Goal: Transaction & Acquisition: Book appointment/travel/reservation

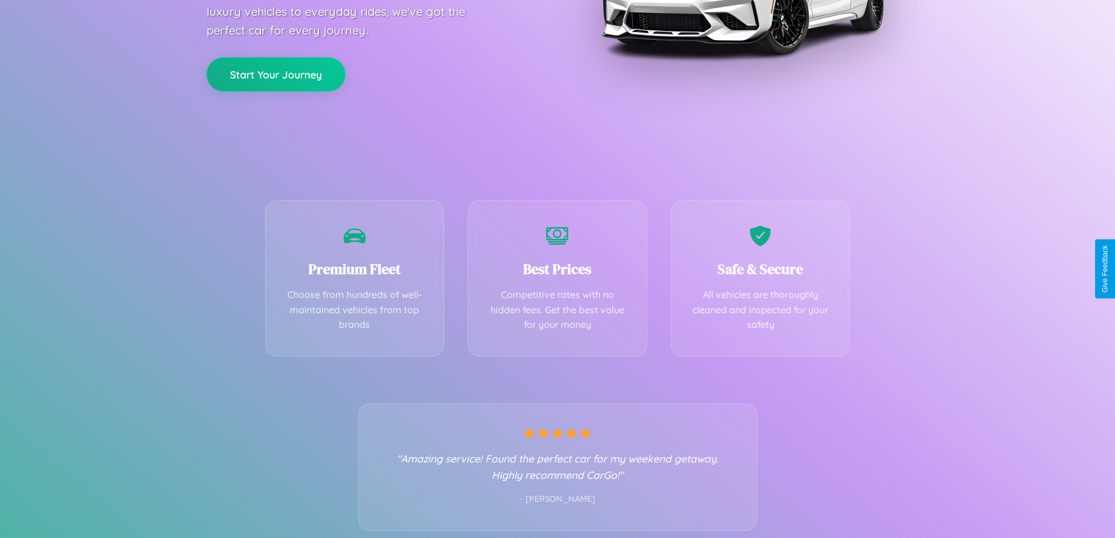
scroll to position [231, 0]
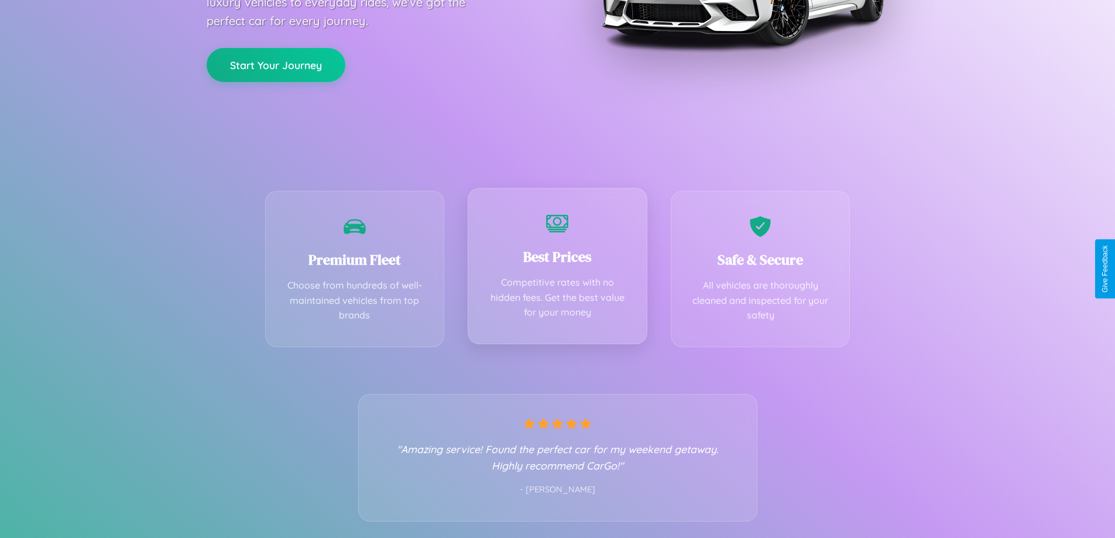
click at [557, 269] on div "Best Prices Competitive rates with no hidden fees. Get the best value for your …" at bounding box center [558, 266] width 180 height 156
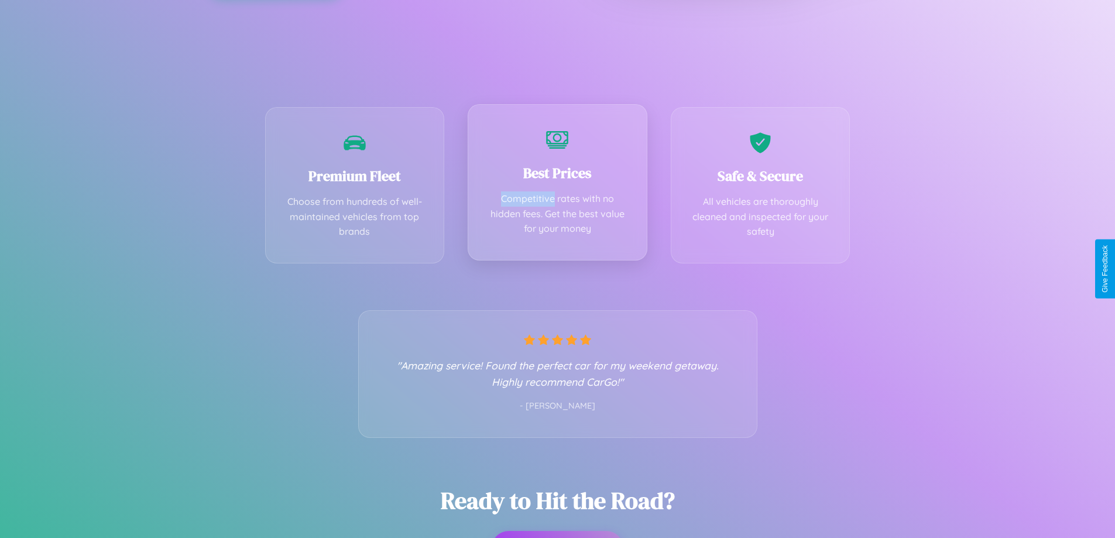
scroll to position [0, 0]
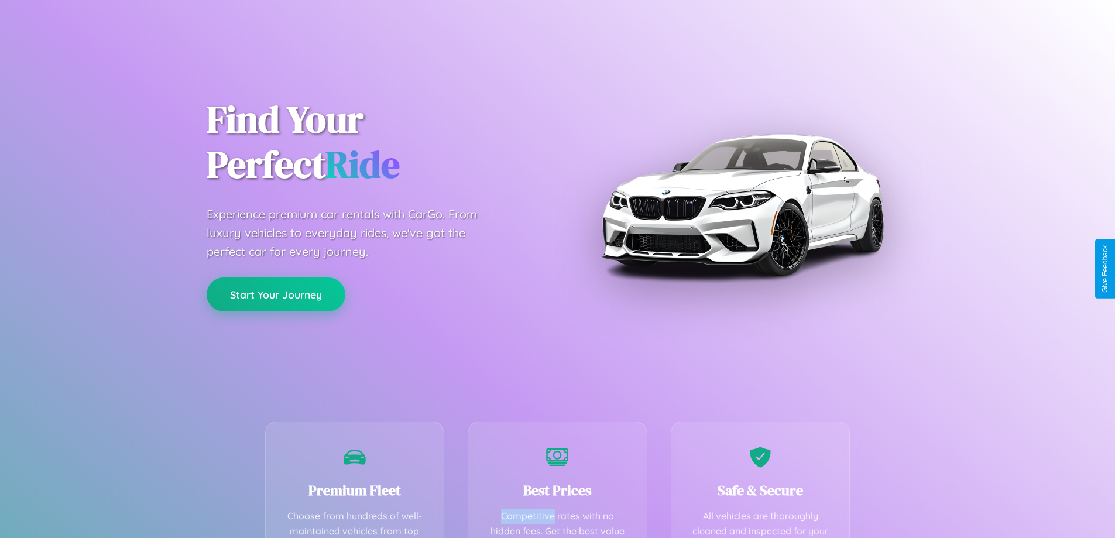
click at [276, 294] on button "Start Your Journey" at bounding box center [276, 294] width 139 height 34
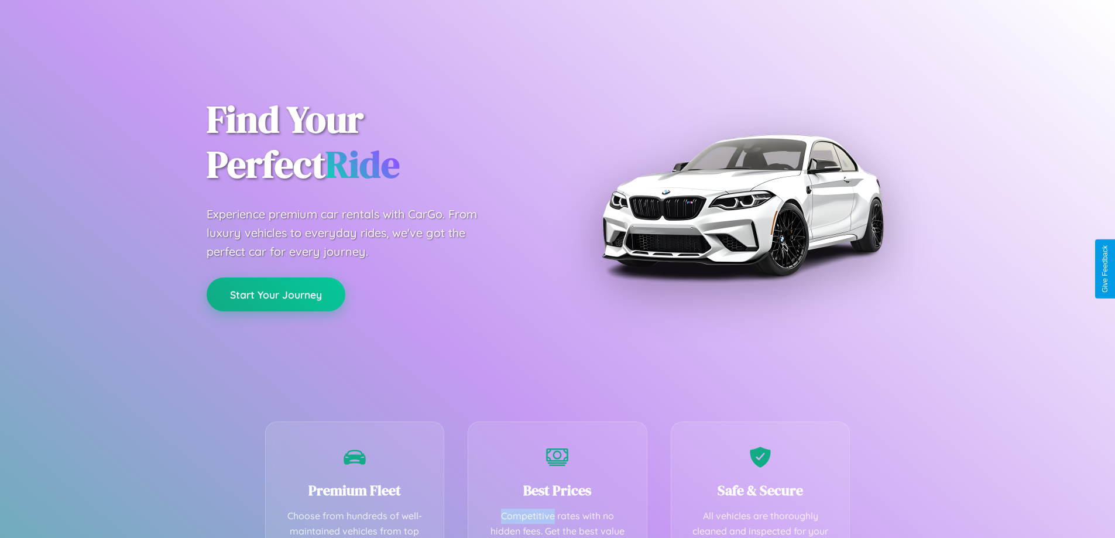
click at [276, 294] on button "Start Your Journey" at bounding box center [276, 294] width 139 height 34
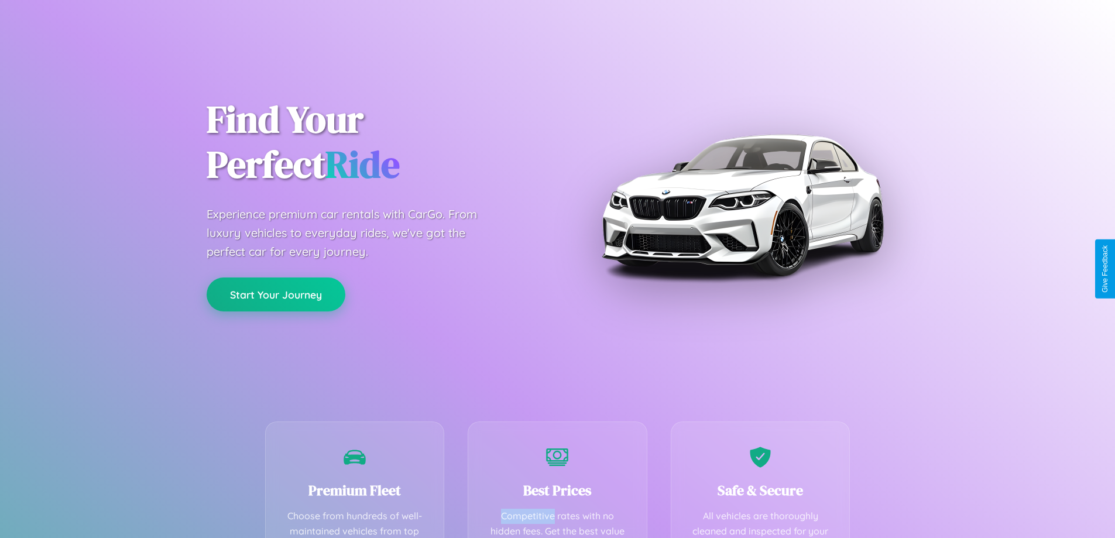
click at [276, 294] on button "Start Your Journey" at bounding box center [276, 294] width 139 height 34
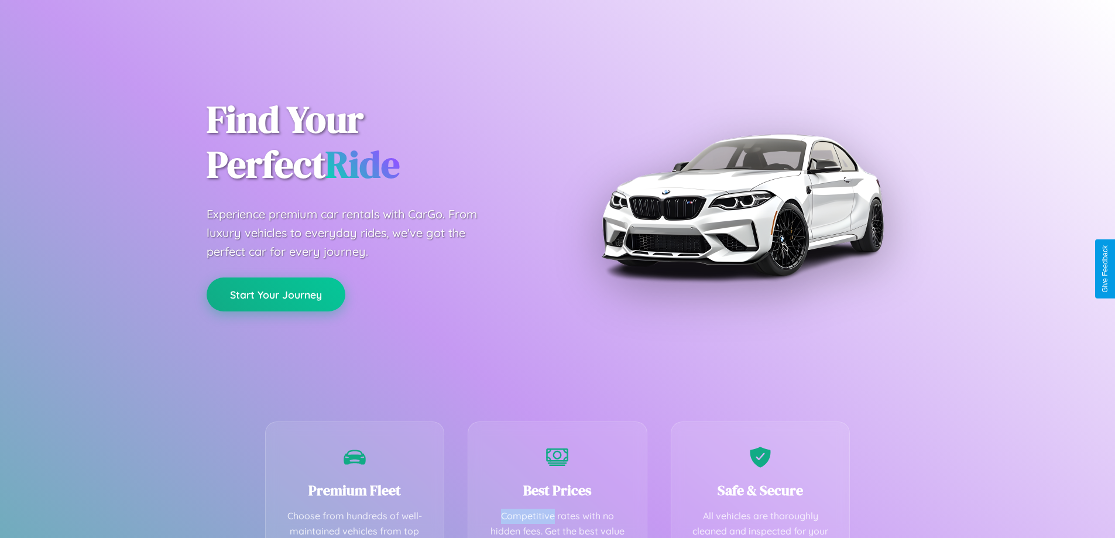
click at [276, 294] on button "Start Your Journey" at bounding box center [276, 294] width 139 height 34
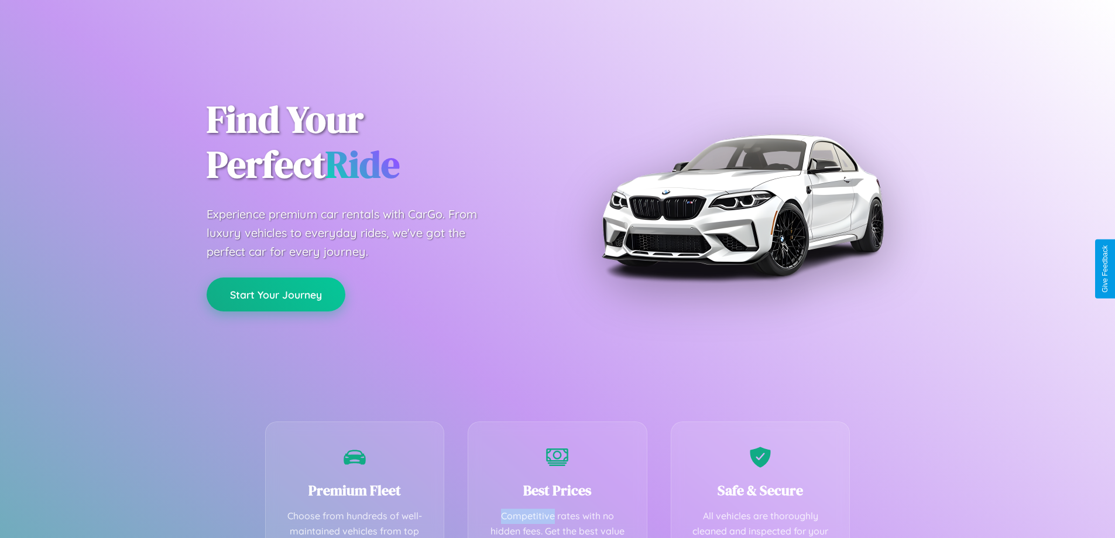
click at [276, 294] on button "Start Your Journey" at bounding box center [276, 294] width 139 height 34
